Goal: Communication & Community: Answer question/provide support

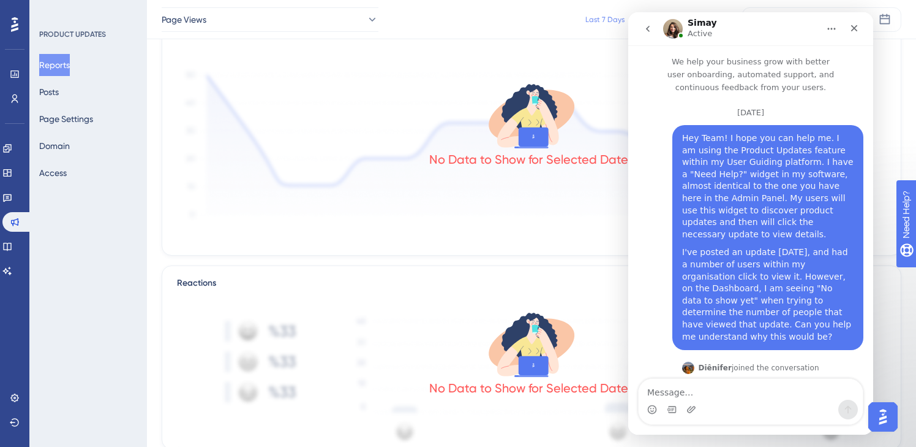
scroll to position [657, 0]
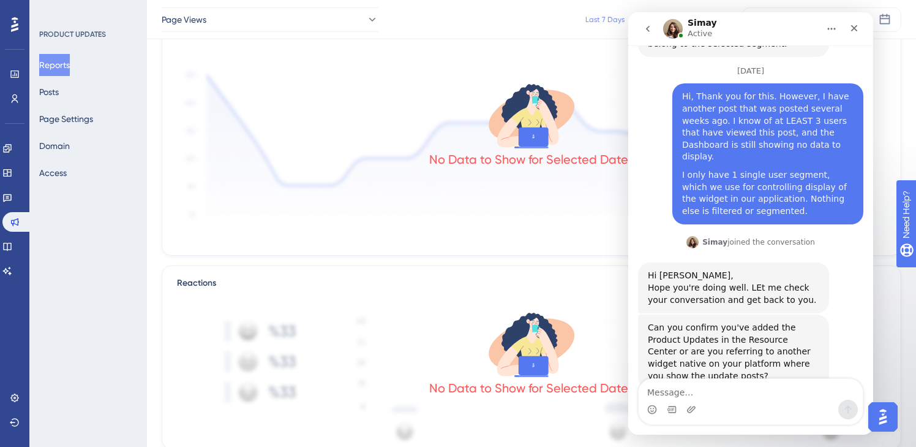
click at [780, 393] on textarea "Message…" at bounding box center [751, 389] width 224 height 21
type textarea "T"
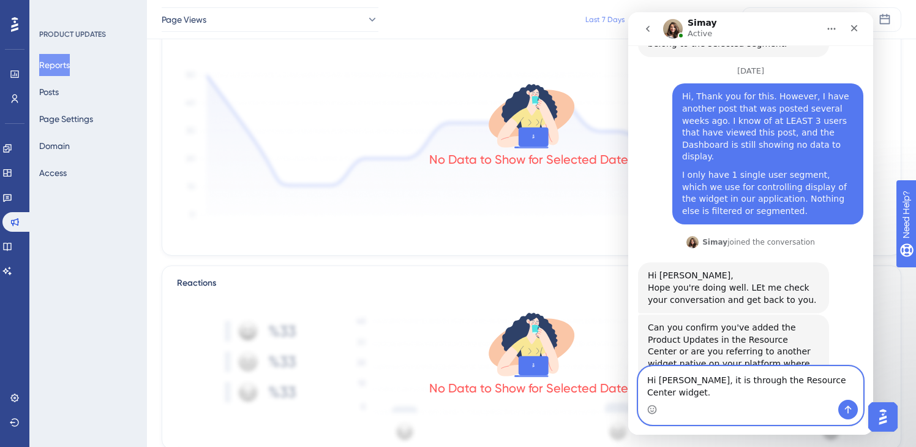
click at [858, 388] on textarea "Hi [PERSON_NAME], it is through the Resource Center widget." at bounding box center [751, 382] width 224 height 33
click at [854, 390] on textarea "Hi [PERSON_NAME], it is through the Resource Center widget." at bounding box center [751, 382] width 224 height 33
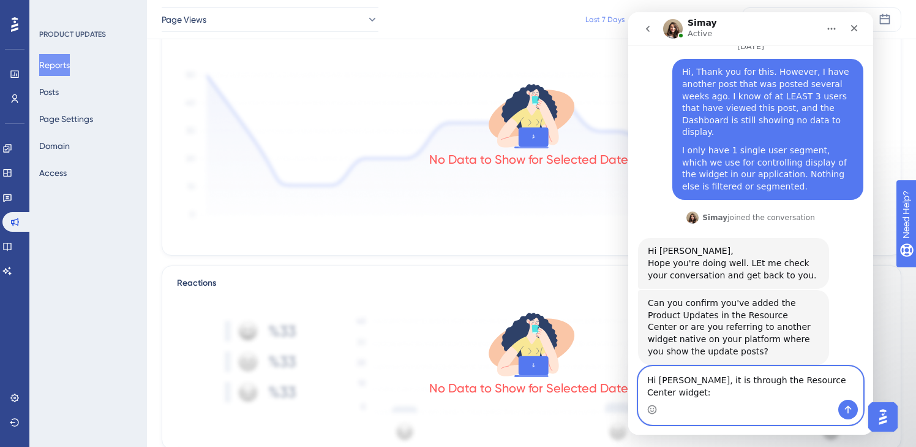
paste textarea "Message…"
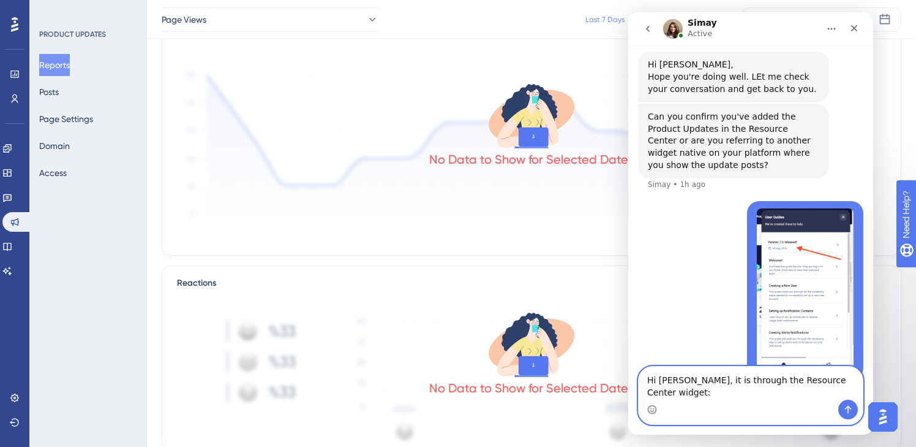
scroll to position [870, 0]
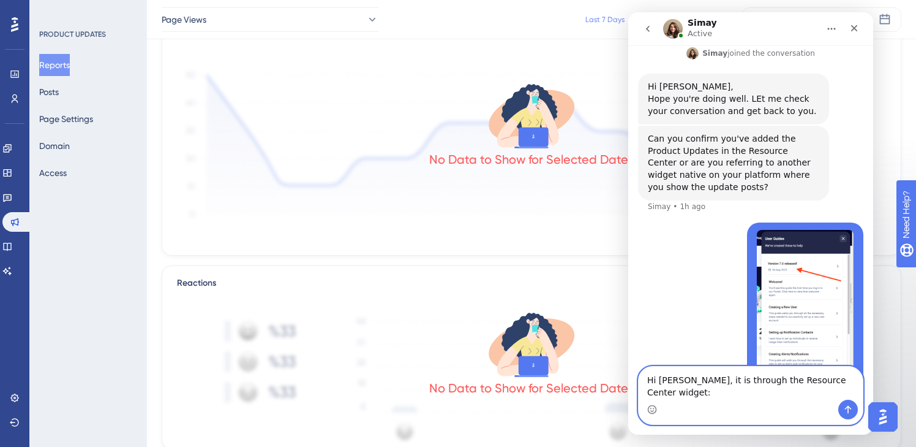
type textarea "Hi [PERSON_NAME], it is through the Resource Center widget"
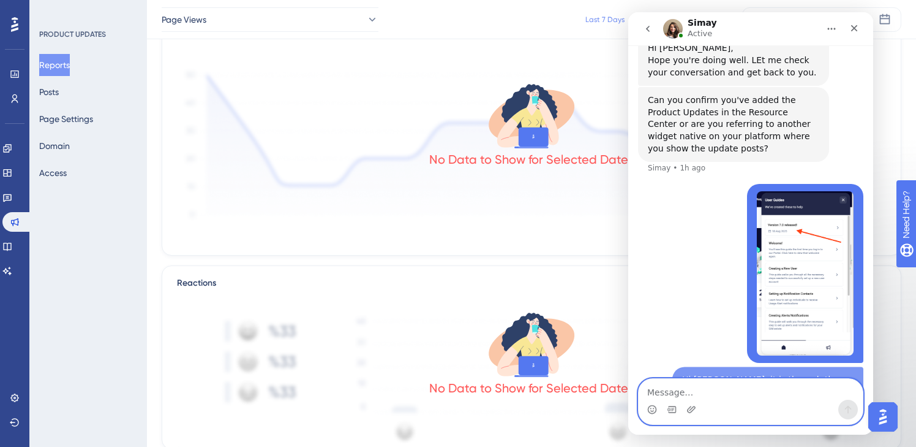
scroll to position [885, 0]
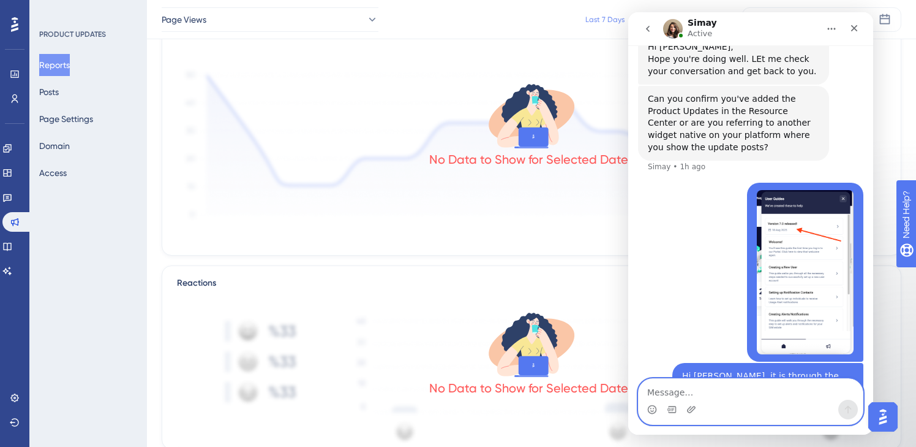
click at [722, 390] on textarea "Message…" at bounding box center [751, 389] width 224 height 21
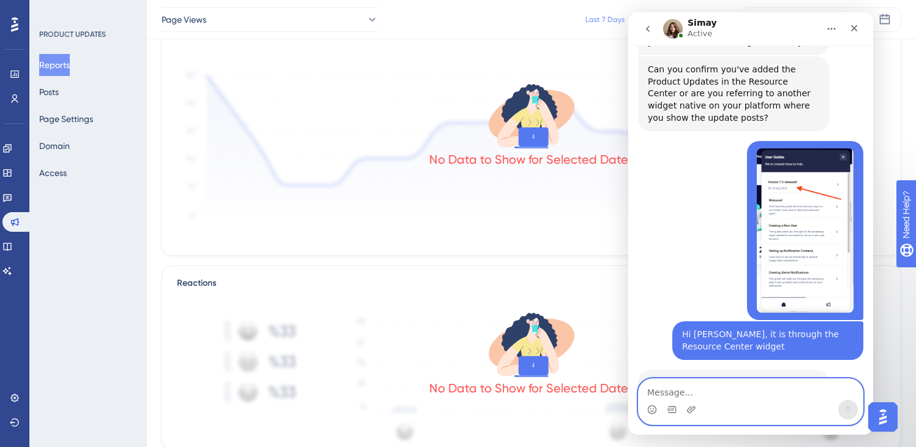
scroll to position [946, 0]
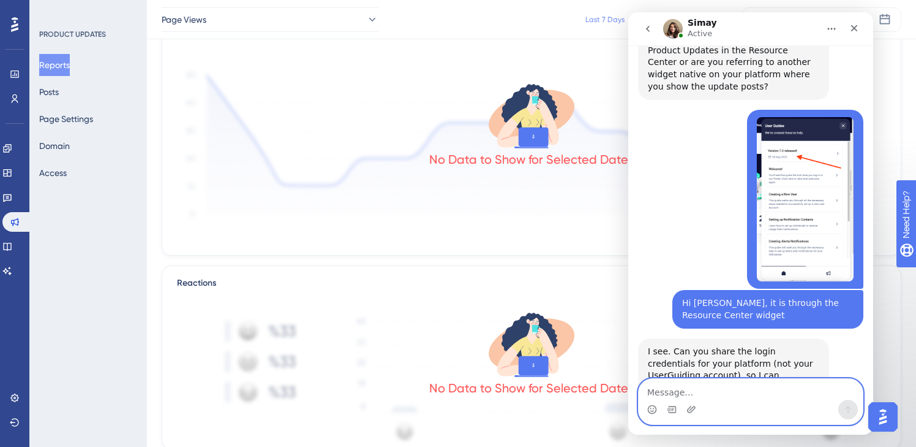
click at [761, 395] on textarea "Message…" at bounding box center [751, 389] width 224 height 21
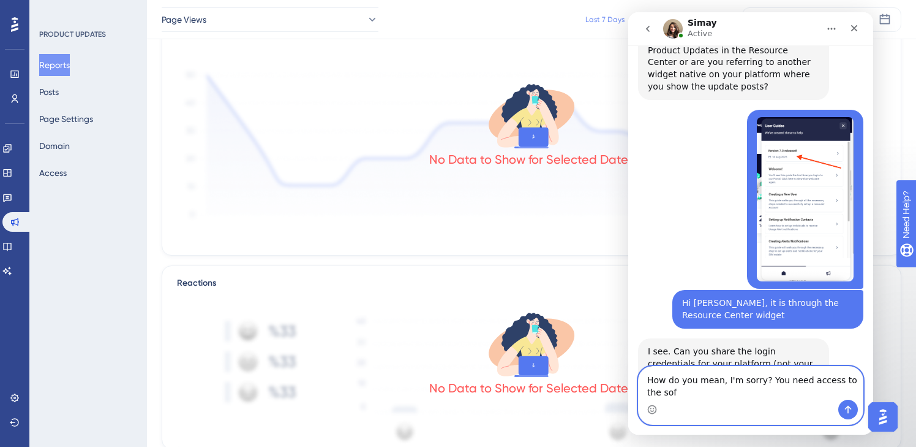
scroll to position [958, 0]
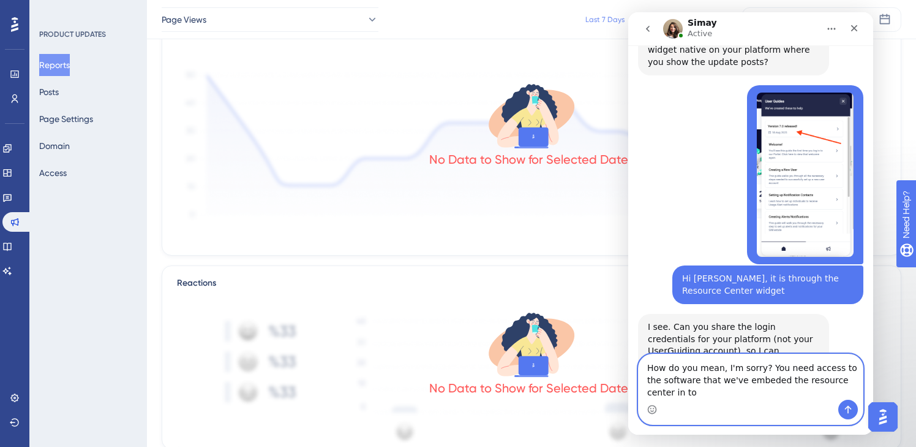
type textarea "How do you mean, I'm sorry? You need access to the software that we've embeded …"
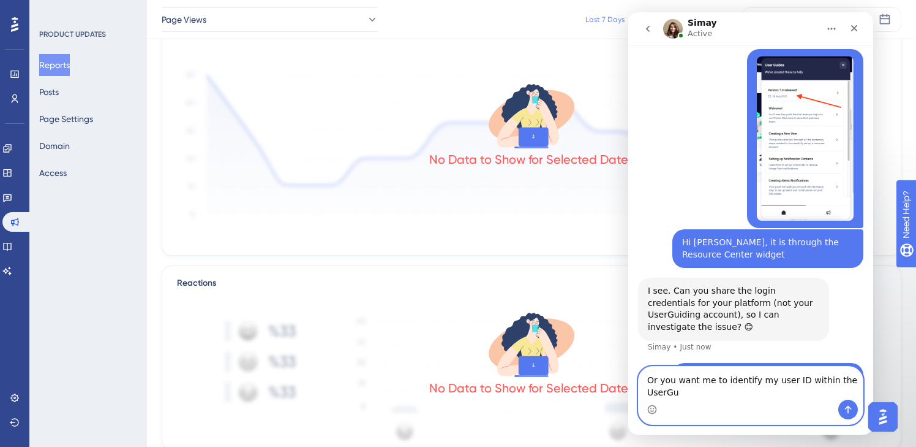
scroll to position [1019, 0]
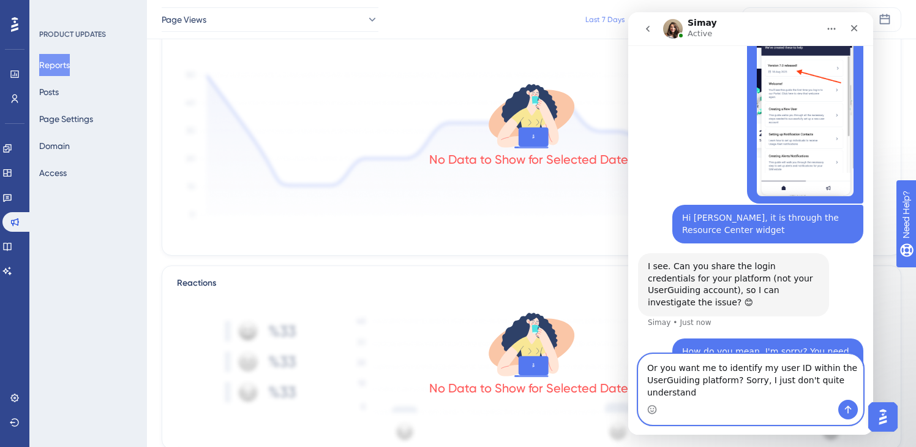
type textarea "Or you want me to identify my user ID within the UserGuiding platform? Sorry, I…"
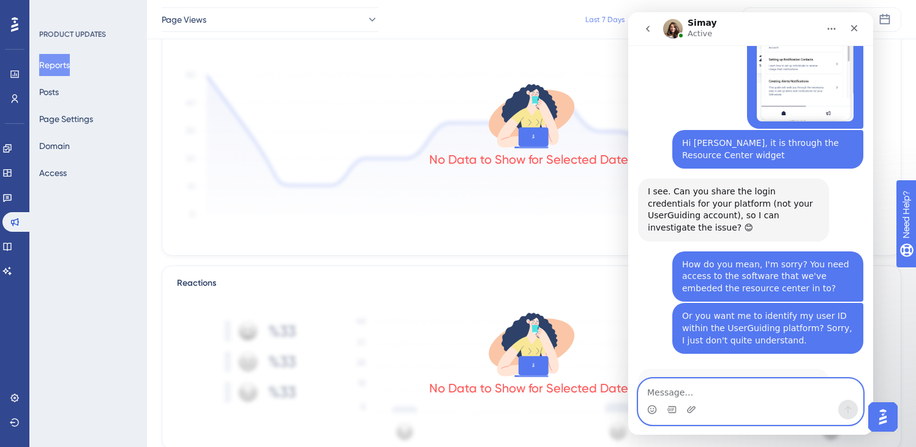
scroll to position [1107, 0]
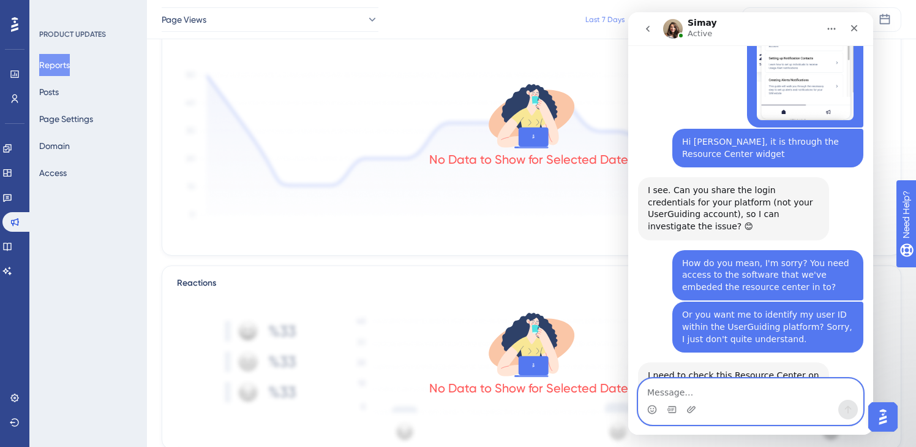
click at [795, 391] on textarea "Message…" at bounding box center [751, 389] width 224 height 21
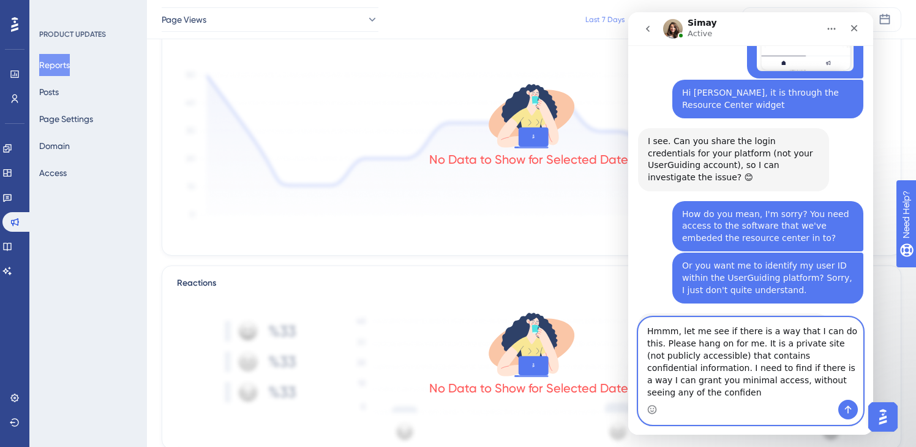
scroll to position [1168, 0]
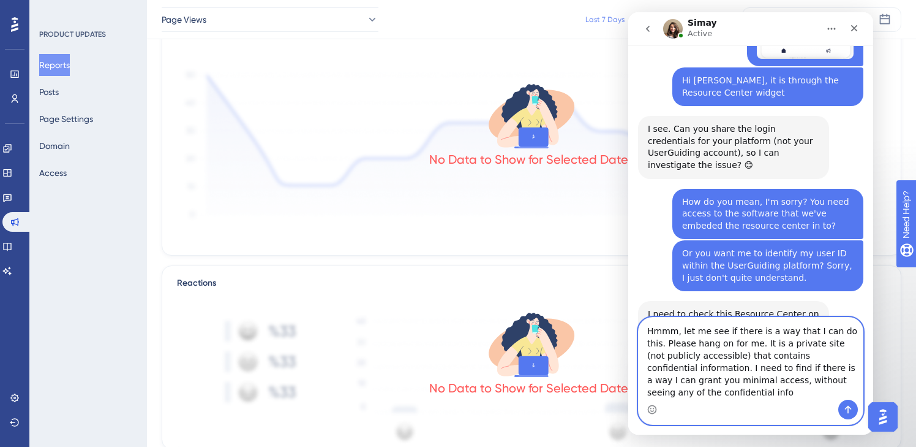
type textarea "Hmmm, let me see if there is a way that I can do this. Please hang on for me. I…"
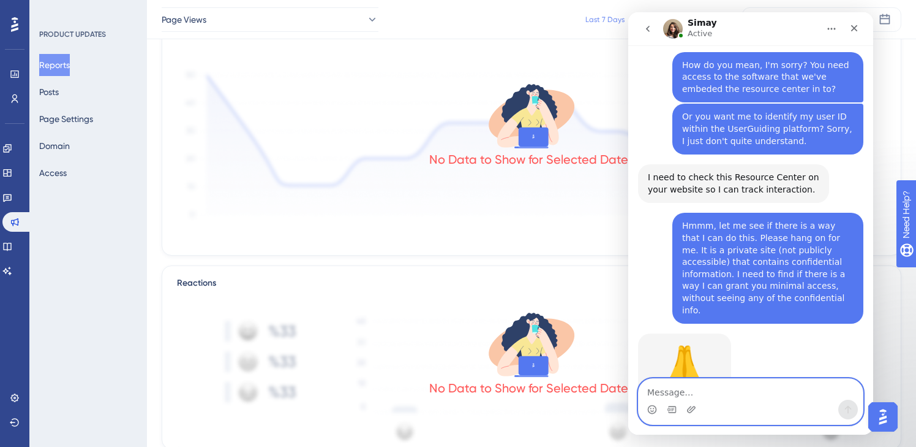
scroll to position [1306, 0]
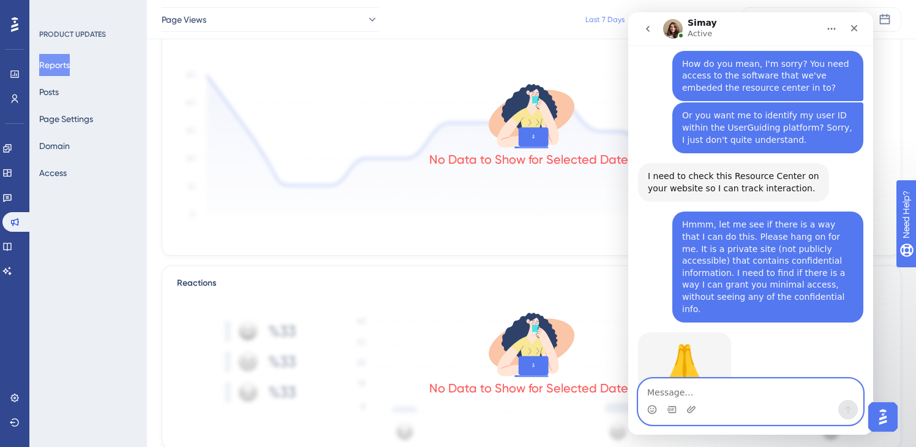
click at [772, 385] on textarea "Message…" at bounding box center [751, 389] width 224 height 21
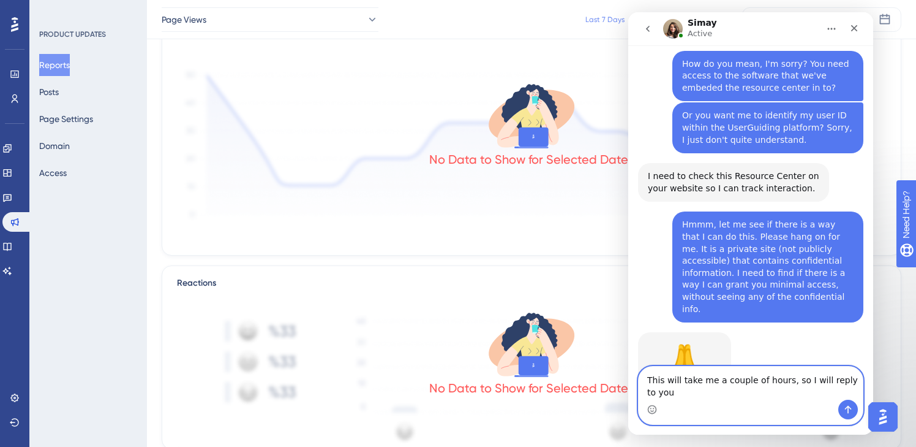
scroll to position [1318, 0]
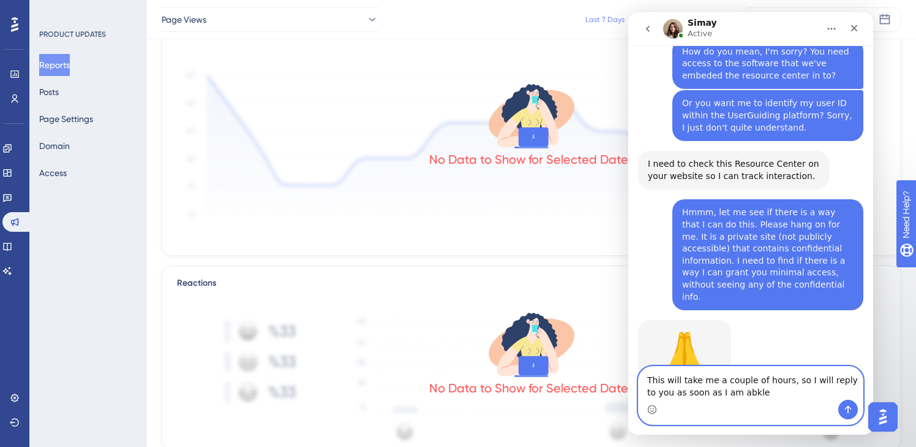
type textarea "This will take me a couple of hours, so I will reply to you as soon as I am abk…"
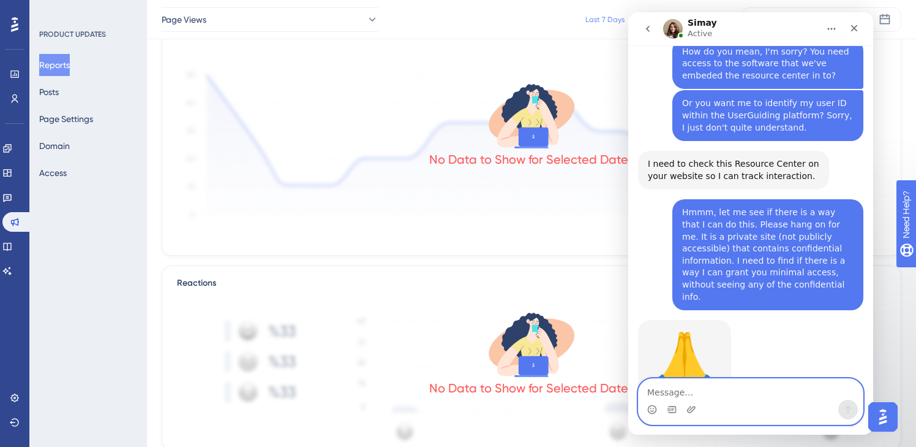
scroll to position [1354, 0]
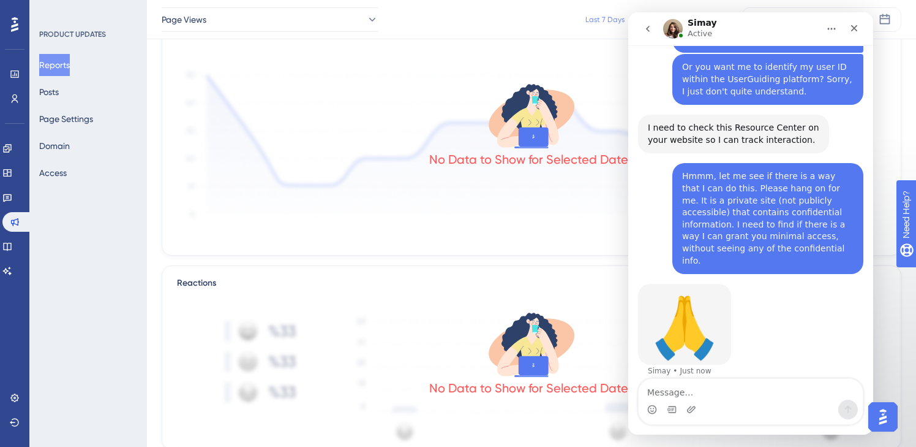
click at [813, 394] on div "This will take me a couple of hours, so I will reply to you as soon as I am abk…" at bounding box center [768, 406] width 172 height 24
click at [776, 398] on textarea "Message…" at bounding box center [751, 389] width 224 height 21
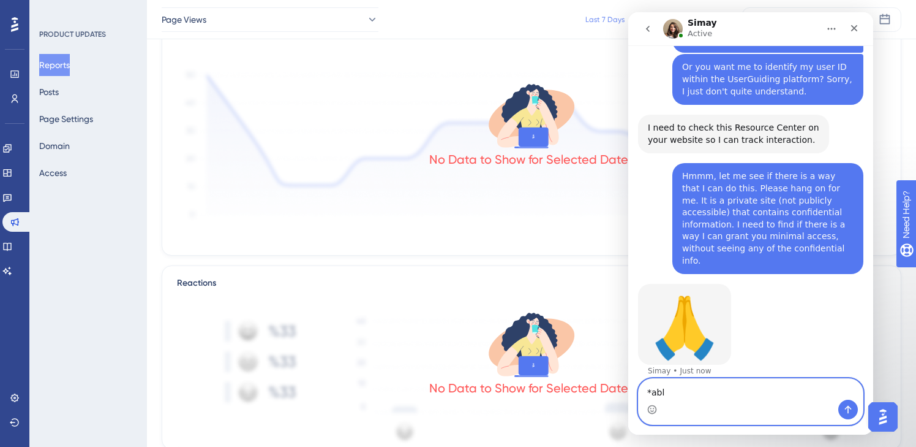
type textarea "*able"
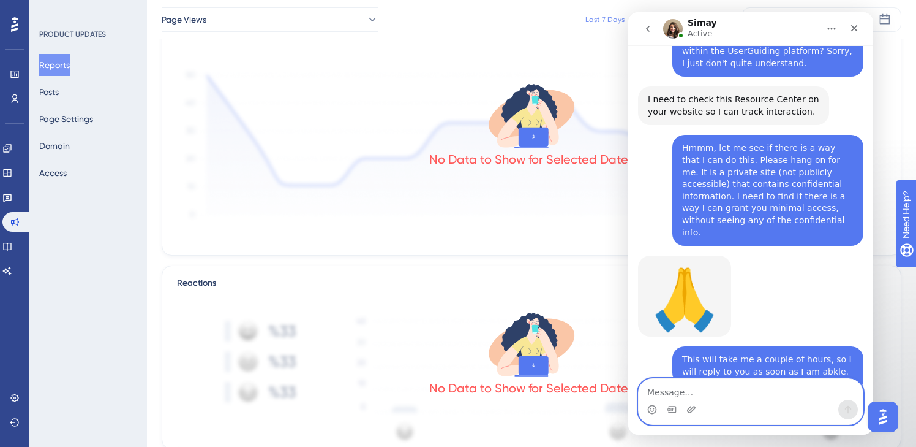
scroll to position [1419, 0]
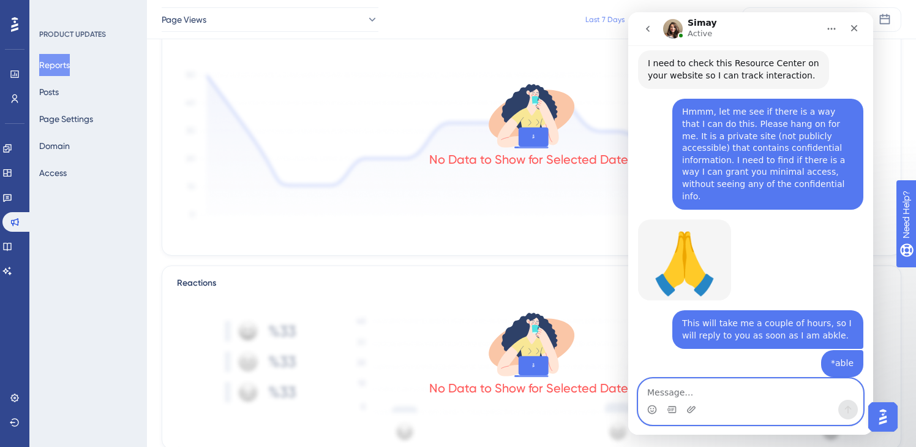
click at [731, 397] on textarea "Message…" at bounding box center [751, 389] width 224 height 21
